Goal: Find specific page/section: Find specific page/section

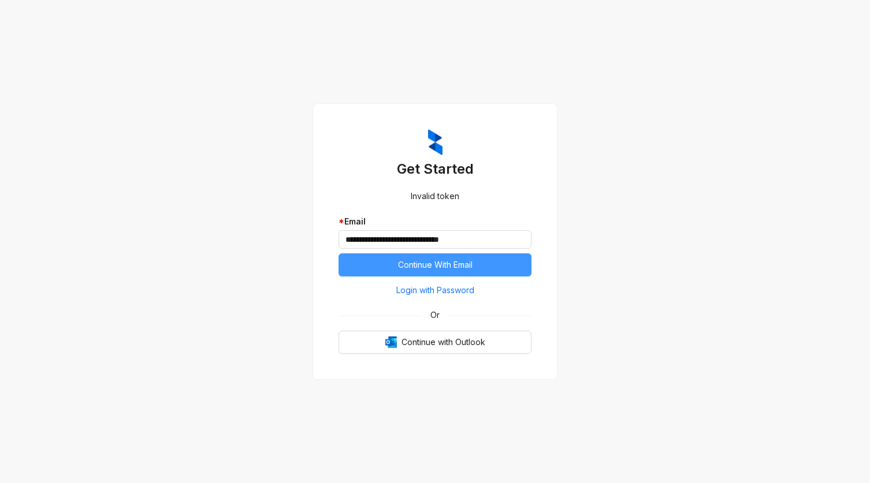
click at [444, 266] on span "Continue With Email" at bounding box center [435, 265] width 74 height 13
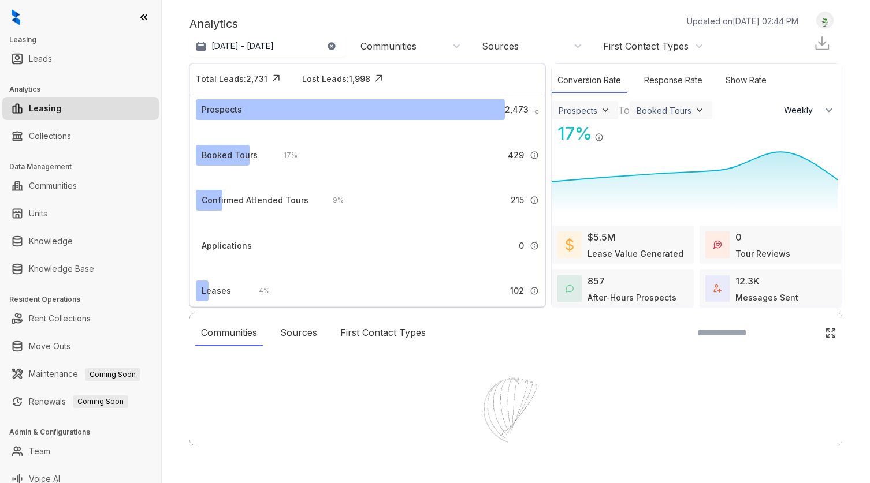
select select "******"
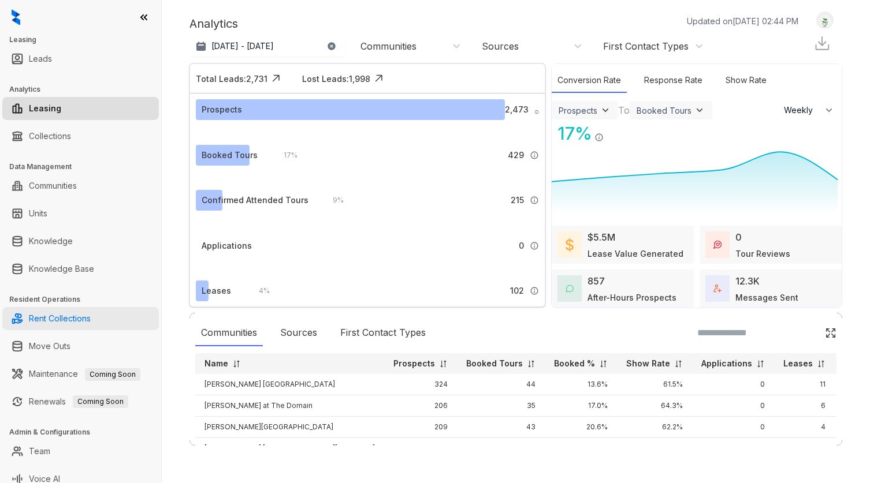
scroll to position [10, 0]
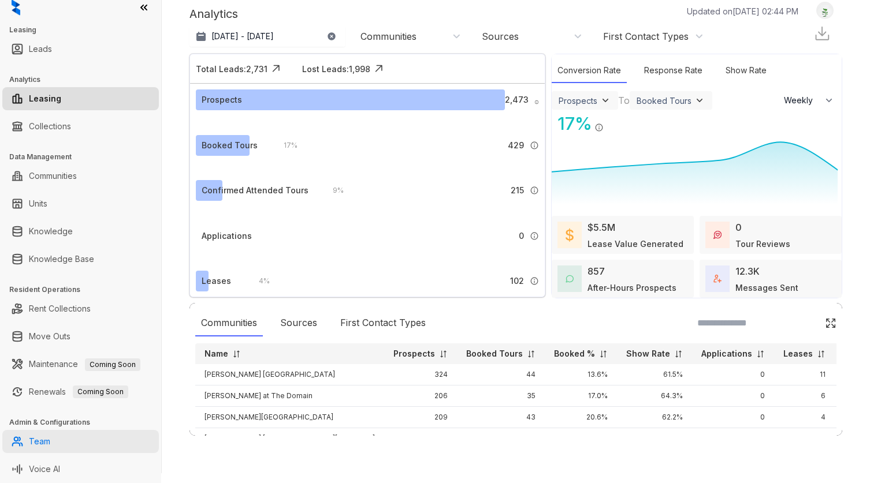
click at [37, 439] on link "Team" at bounding box center [39, 441] width 21 height 23
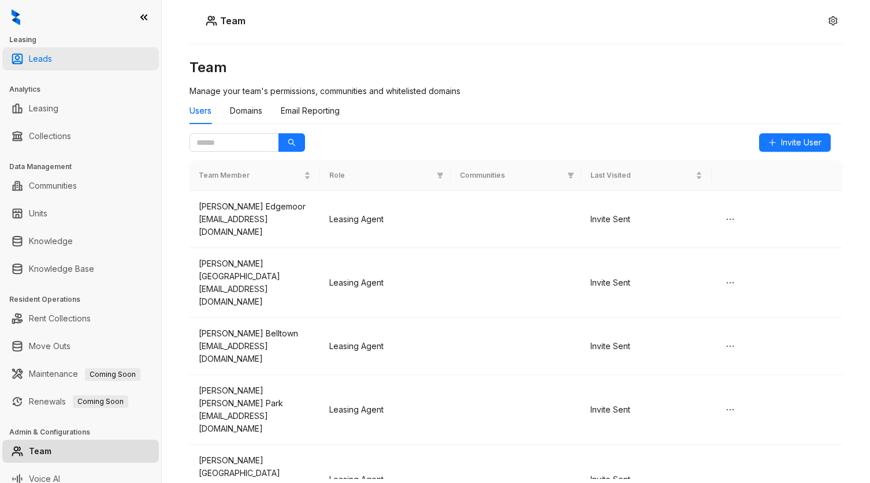
click at [38, 57] on link "Leads" at bounding box center [40, 58] width 23 height 23
click at [37, 59] on link "Leads" at bounding box center [40, 58] width 23 height 23
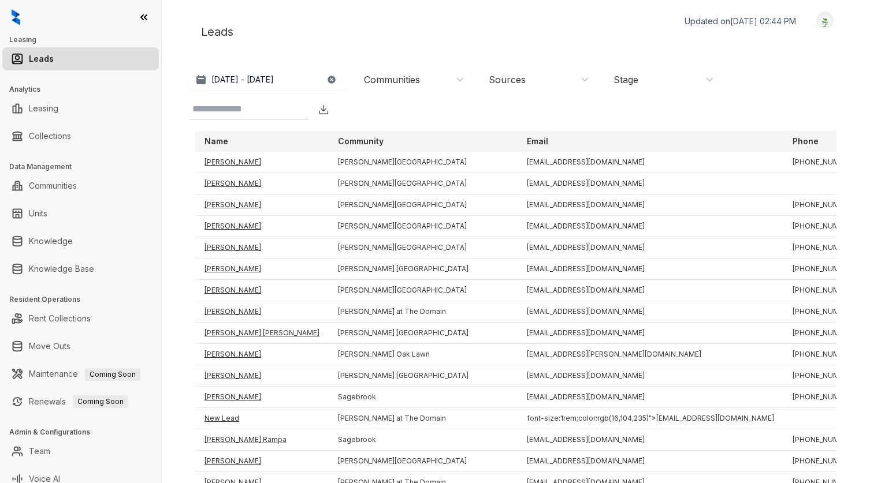
click at [518, 79] on div "Sources" at bounding box center [507, 79] width 37 height 13
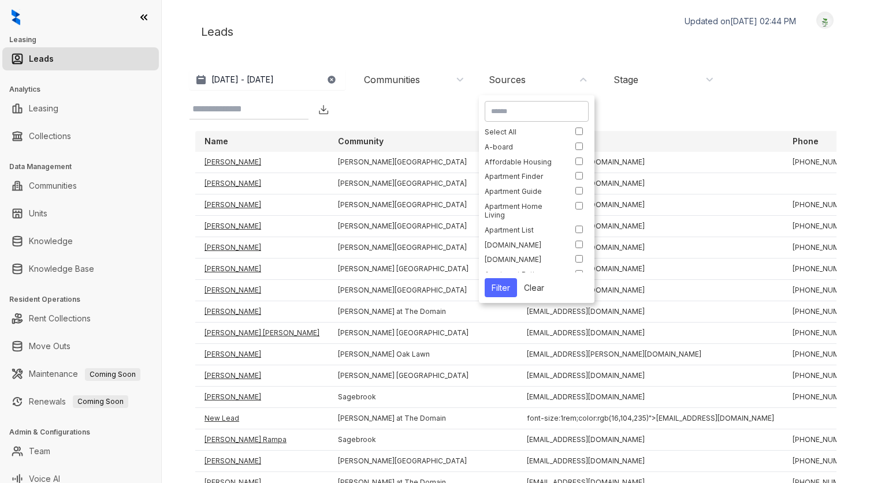
click at [399, 81] on div "Communities" at bounding box center [392, 79] width 56 height 13
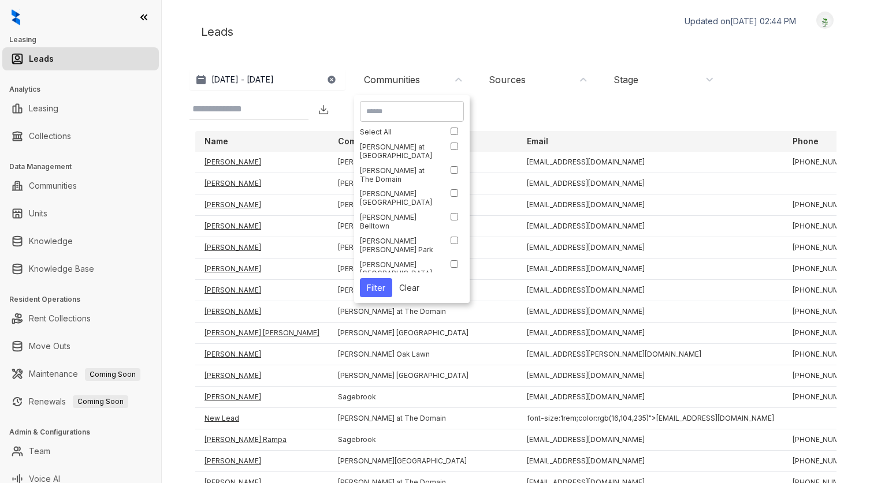
click at [303, 20] on div "Leads Updated on [DATE] 02:44 PM Logout" at bounding box center [515, 32] width 653 height 40
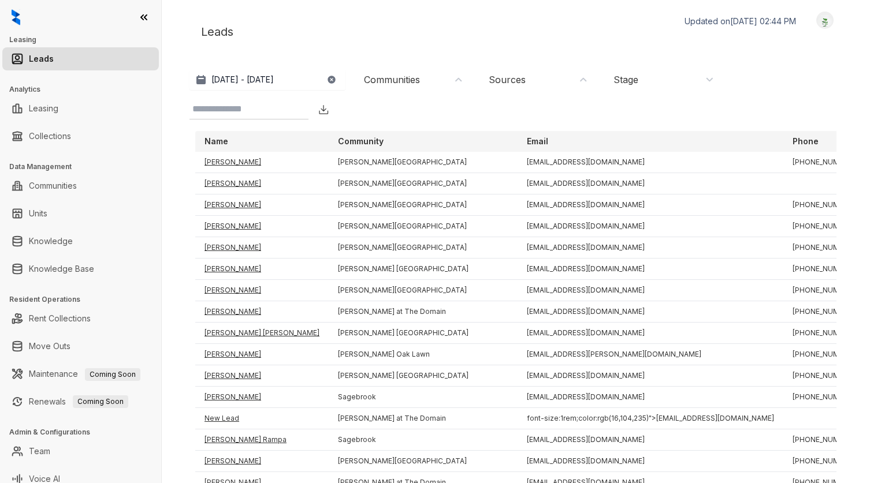
click at [142, 13] on icon at bounding box center [144, 18] width 12 height 12
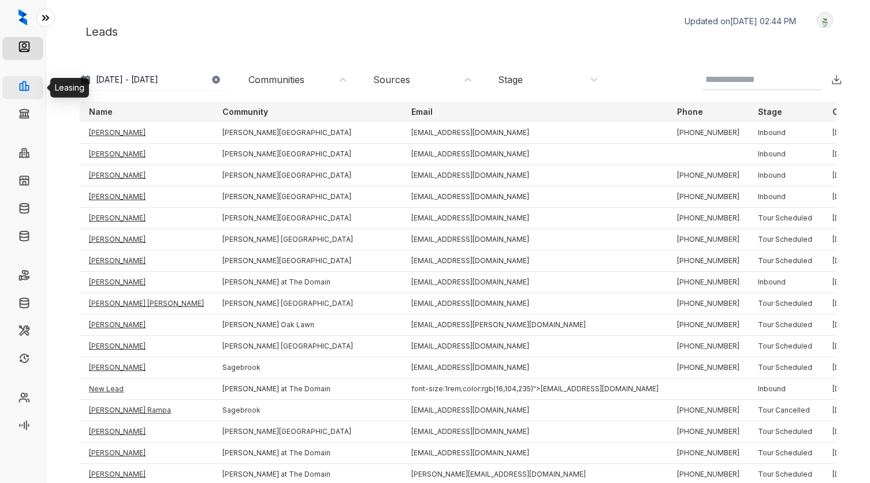
click at [36, 83] on link "Leasing" at bounding box center [50, 87] width 29 height 23
select select "******"
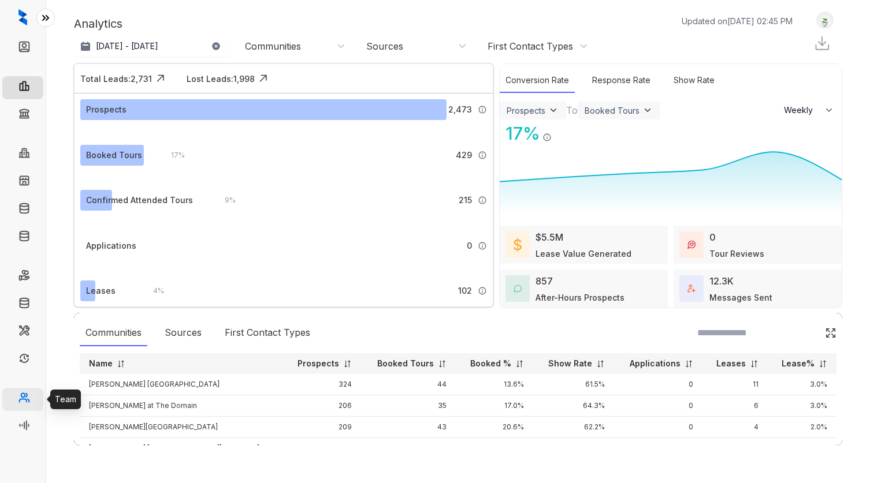
click at [36, 401] on link "Team" at bounding box center [46, 399] width 21 height 23
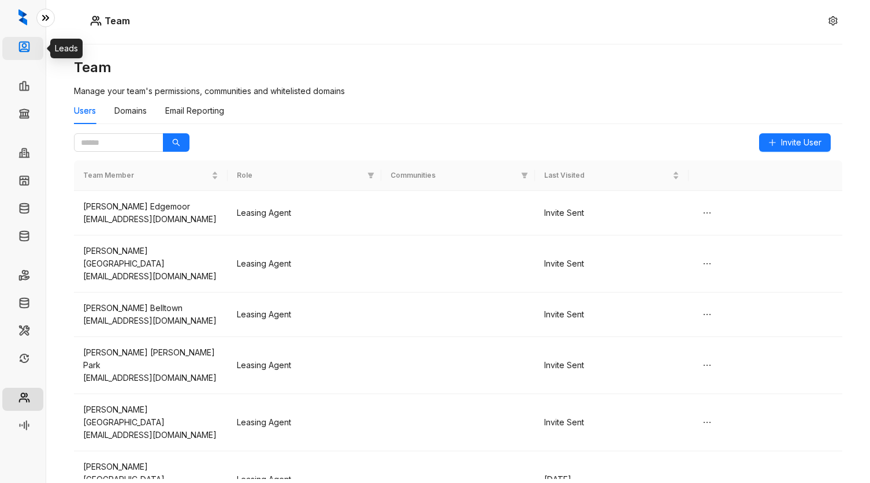
click at [36, 39] on link "Leads" at bounding box center [47, 48] width 23 height 23
